Goal: Complete application form

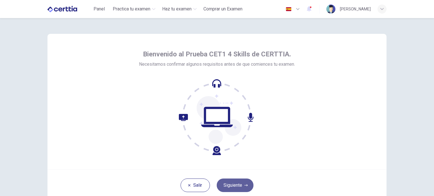
click at [239, 184] on button "Siguiente" at bounding box center [235, 186] width 37 height 14
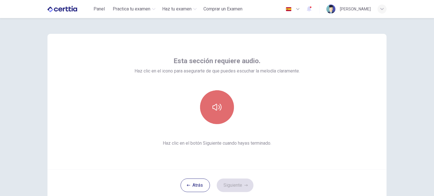
click at [216, 101] on button "button" at bounding box center [217, 107] width 34 height 34
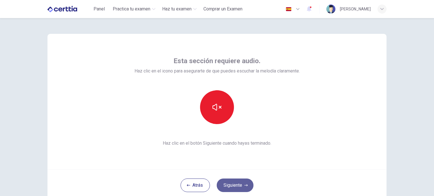
click at [230, 188] on button "Siguiente" at bounding box center [235, 186] width 37 height 14
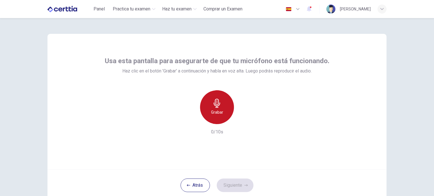
click at [221, 115] on h6 "Grabar" at bounding box center [217, 112] width 12 height 7
click at [221, 115] on h6 "Detener" at bounding box center [217, 112] width 14 height 7
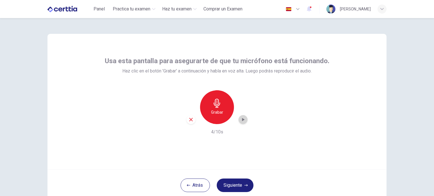
click at [242, 121] on icon "button" at bounding box center [243, 119] width 3 height 3
click at [241, 121] on icon "button" at bounding box center [243, 120] width 4 height 4
click at [233, 186] on button "Siguiente" at bounding box center [235, 186] width 37 height 14
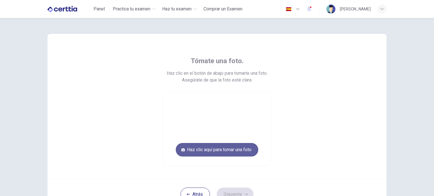
click at [240, 150] on button "Haz clic aquí para tomar una foto" at bounding box center [217, 150] width 82 height 14
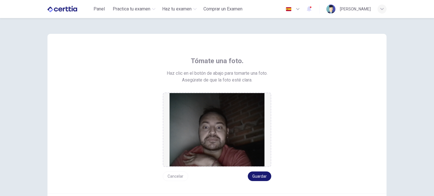
click at [259, 176] on button "Guardar" at bounding box center [259, 177] width 23 height 10
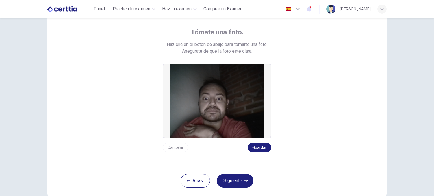
scroll to position [30, 0]
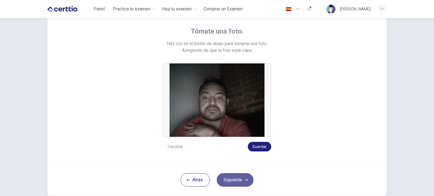
click at [237, 186] on button "Siguiente" at bounding box center [235, 180] width 37 height 14
